Goal: Information Seeking & Learning: Learn about a topic

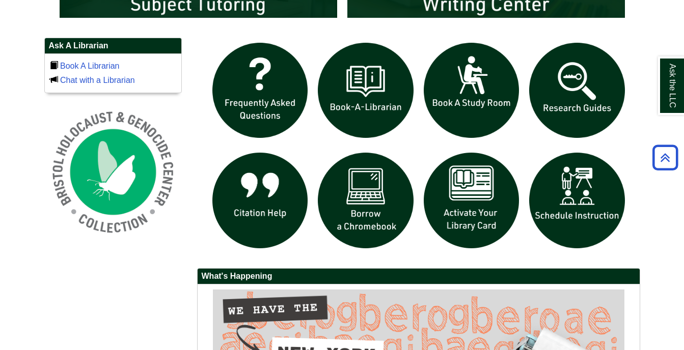
scroll to position [683, 0]
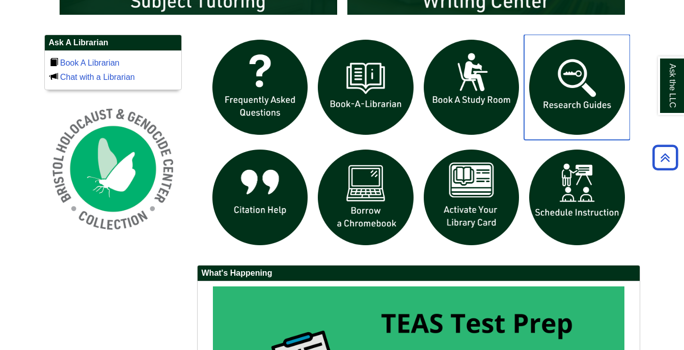
click at [578, 78] on img "slideshow" at bounding box center [577, 88] width 106 height 106
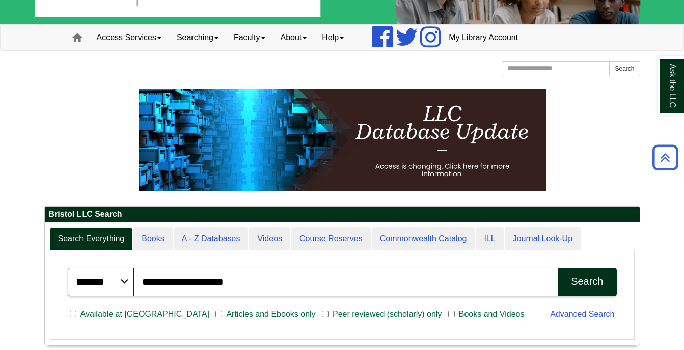
scroll to position [47, 0]
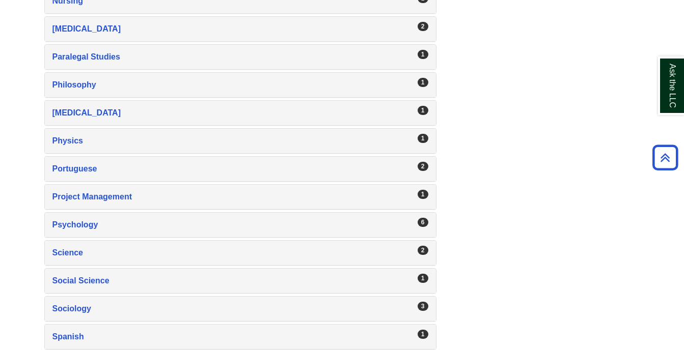
scroll to position [1528, 0]
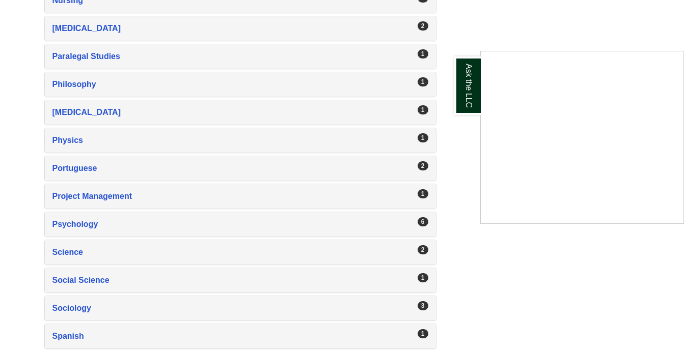
click at [84, 224] on div "Ask the LLC" at bounding box center [342, 175] width 684 height 350
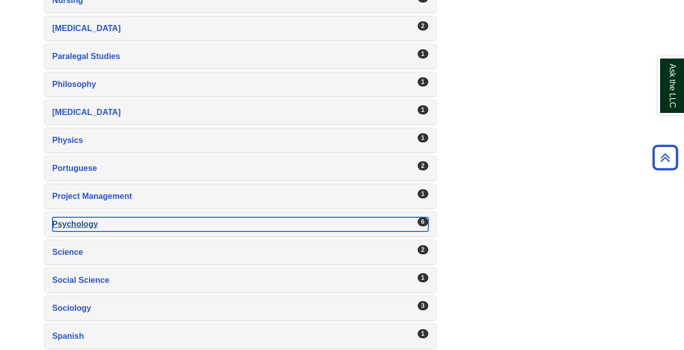
click at [82, 222] on div "Psychology , 6 guides" at bounding box center [240, 224] width 376 height 14
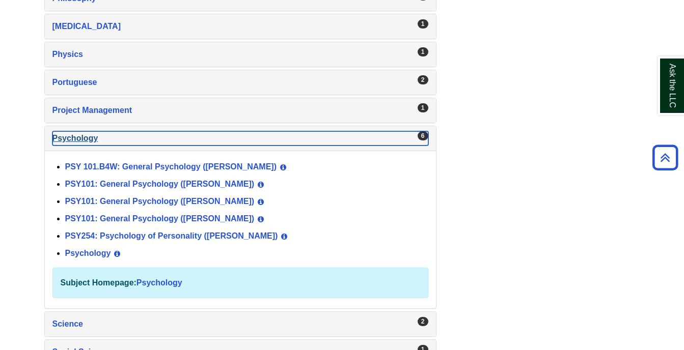
scroll to position [1615, 0]
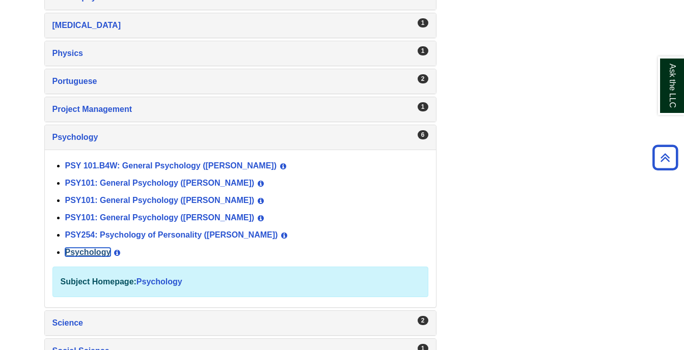
click at [76, 254] on link "Psychology" at bounding box center [88, 252] width 46 height 9
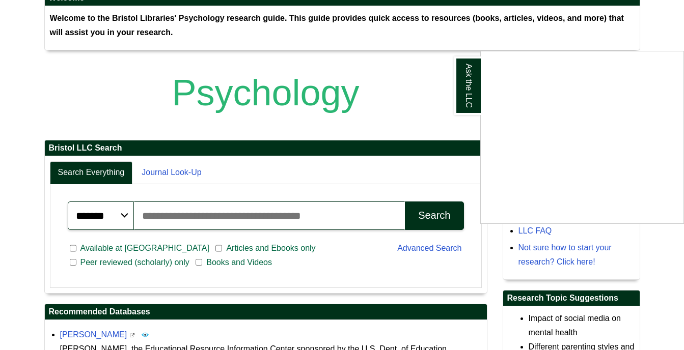
scroll to position [186, 0]
